Goal: Task Accomplishment & Management: Manage account settings

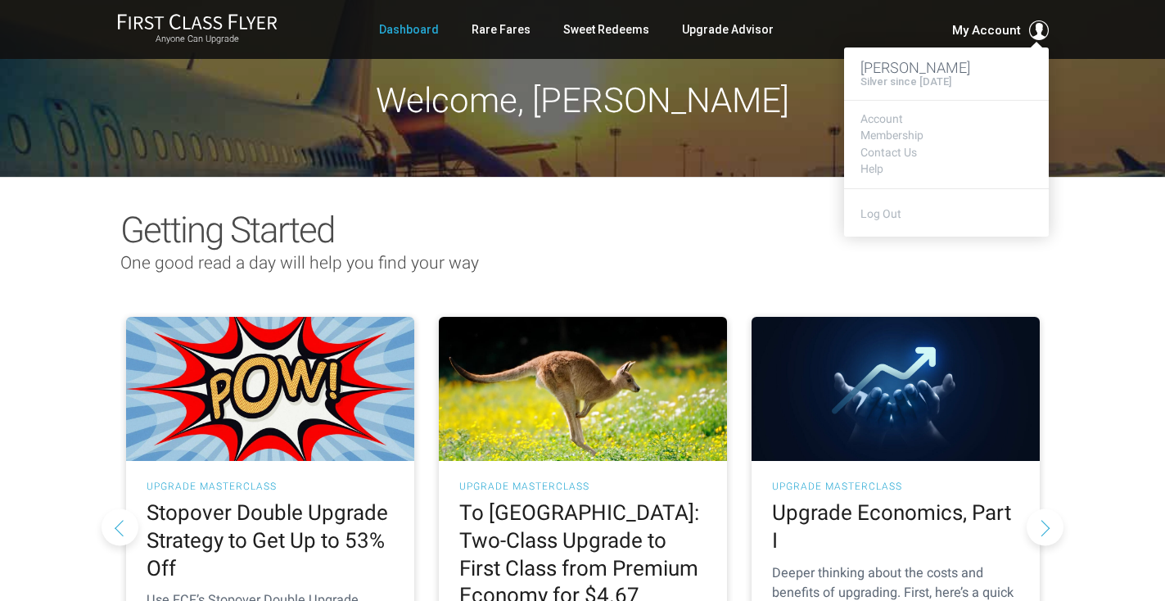
click at [1005, 20] on div "My Account Brenda Watts Silver since September 2023 Account Membership Contact …" at bounding box center [965, 30] width 167 height 20
click at [892, 113] on link "Account" at bounding box center [946, 119] width 172 height 12
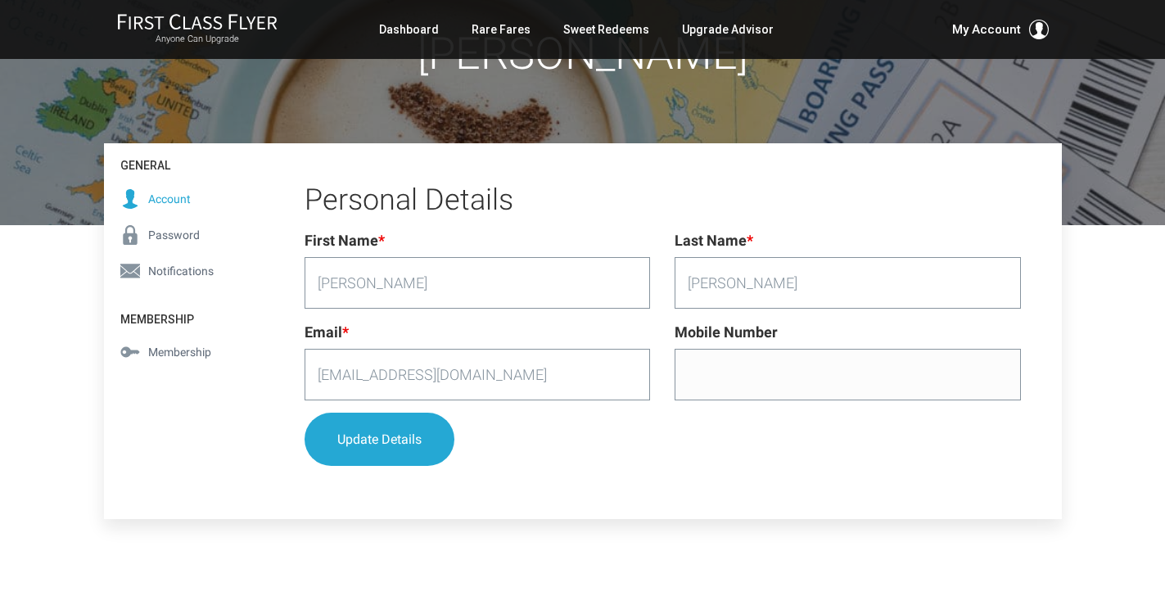
scroll to position [149, 0]
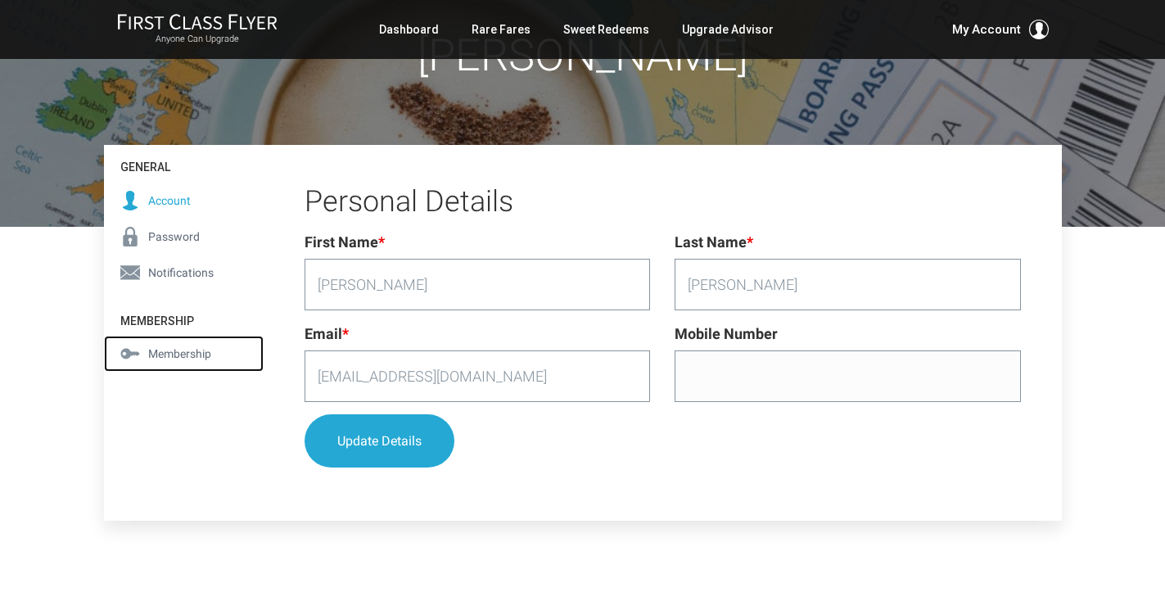
click at [184, 358] on span "Membership" at bounding box center [179, 354] width 63 height 18
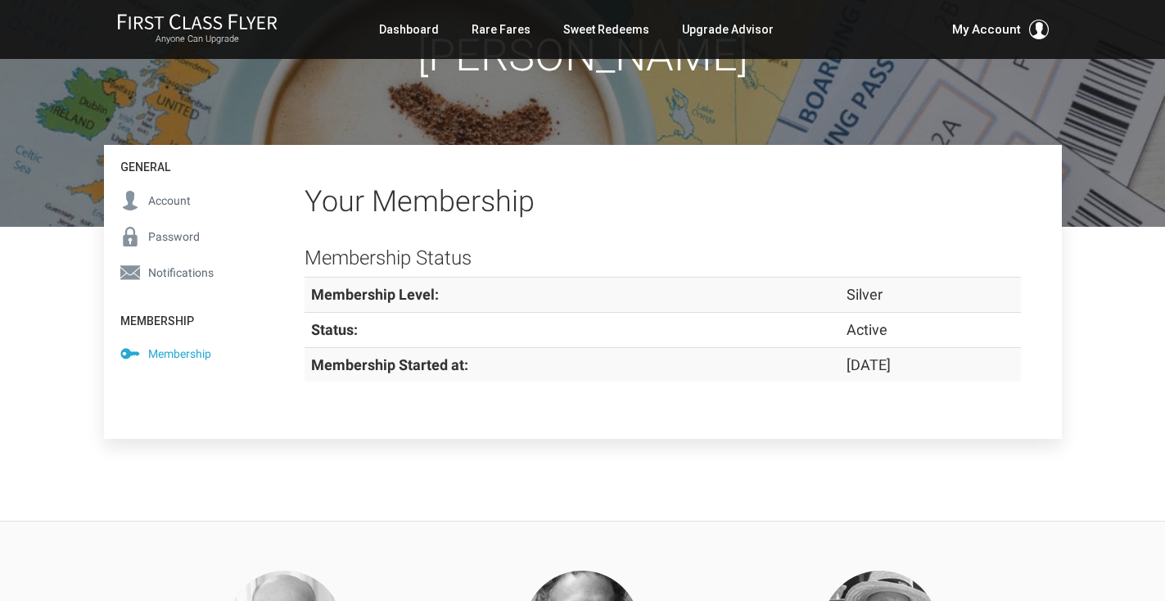
click at [739, 390] on div "Membership Status Membership Level: Silver Status: Active Membership Started at…" at bounding box center [662, 315] width 741 height 168
click at [840, 314] on td "Active" at bounding box center [930, 330] width 180 height 35
click at [178, 233] on span "Password" at bounding box center [174, 237] width 52 height 18
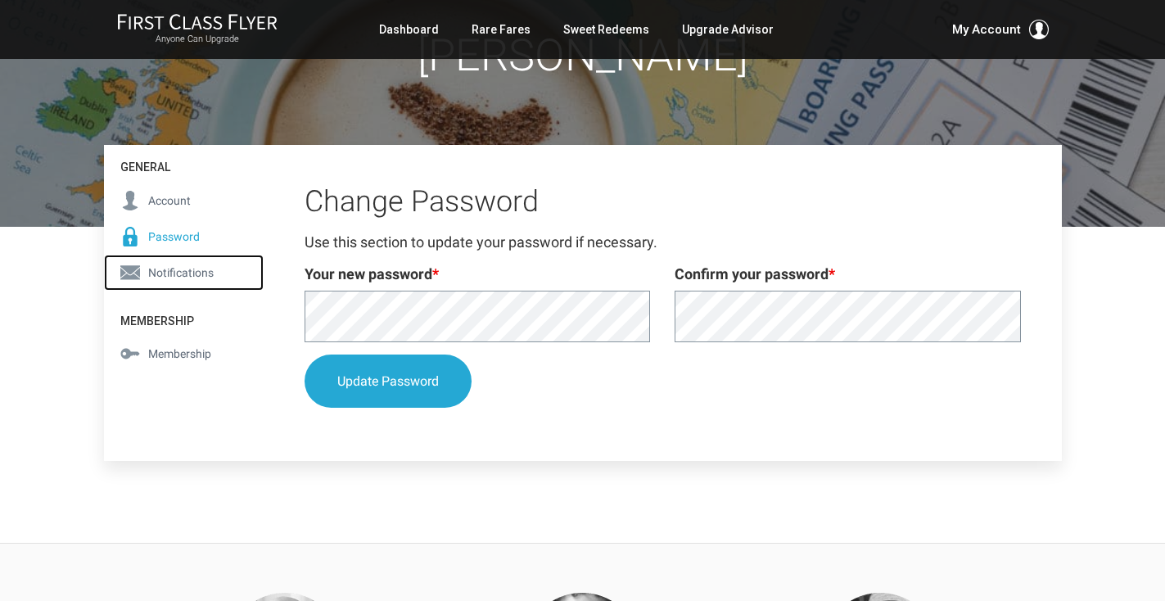
click at [176, 264] on span "Notifications" at bounding box center [180, 273] width 65 height 18
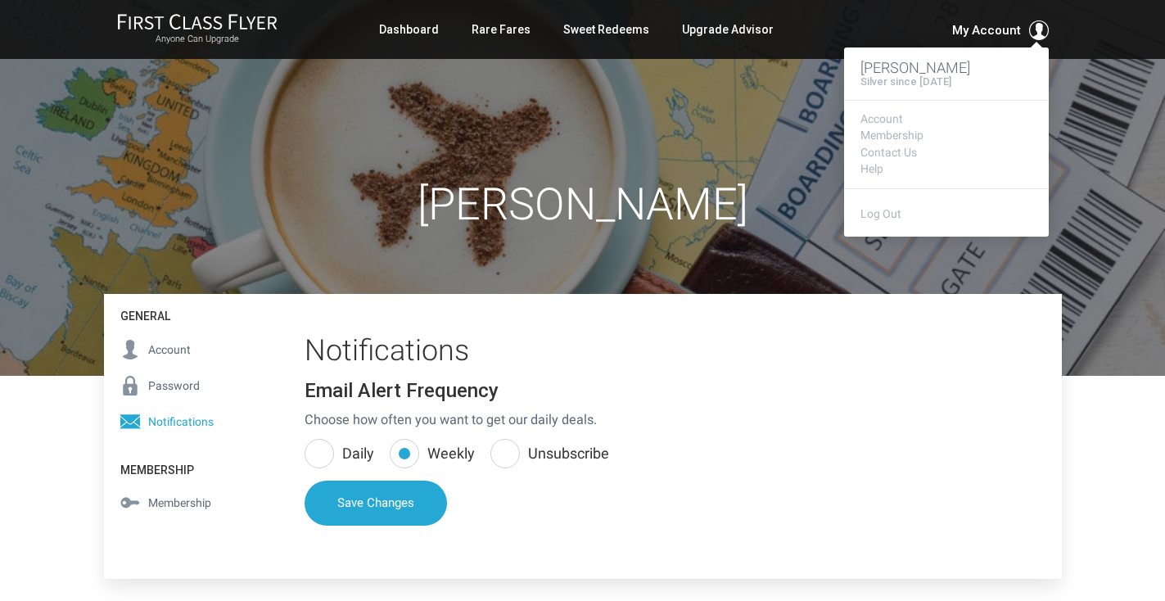
click at [1042, 23] on span at bounding box center [1039, 30] width 20 height 20
click at [890, 150] on link "Contact Us" at bounding box center [946, 153] width 172 height 12
